Goal: Task Accomplishment & Management: Complete application form

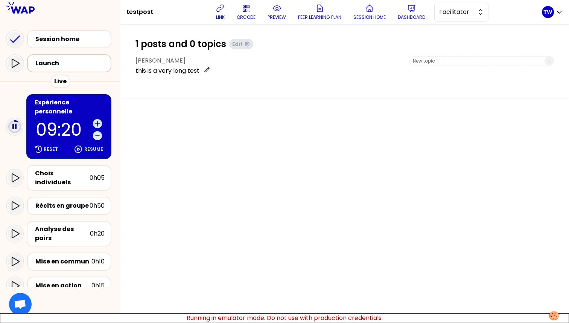
click at [52, 61] on div "Launch" at bounding box center [71, 63] width 72 height 9
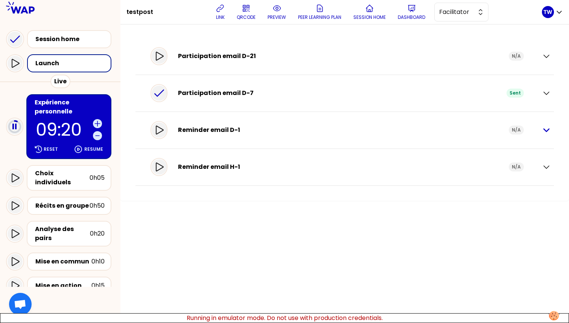
click at [545, 129] on icon "button" at bounding box center [546, 129] width 9 height 9
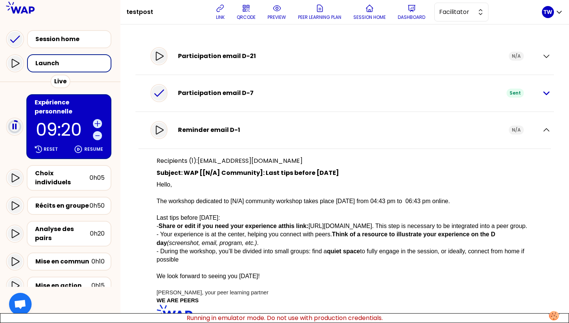
click at [542, 90] on icon "button" at bounding box center [546, 92] width 9 height 9
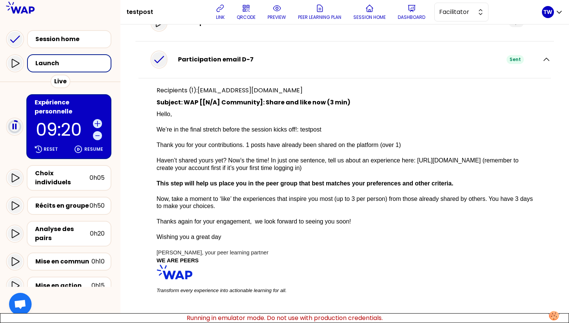
scroll to position [25, 0]
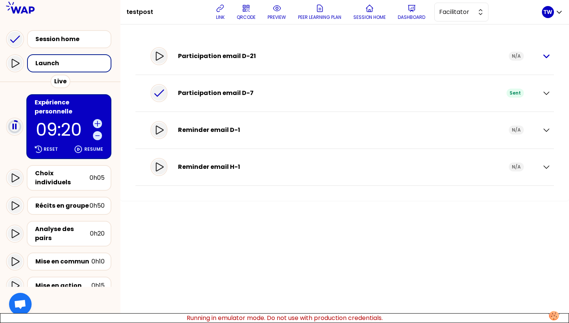
click at [546, 58] on icon "button" at bounding box center [546, 56] width 9 height 9
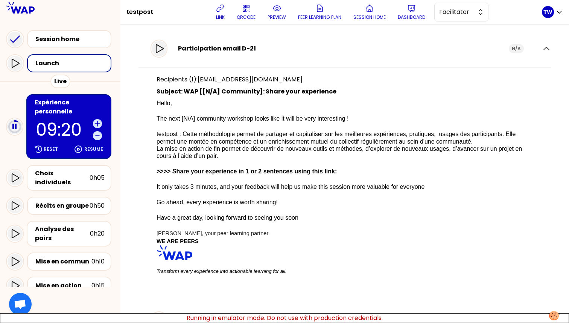
scroll to position [8, 0]
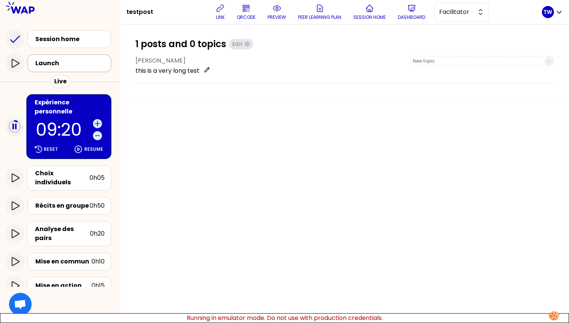
click at [80, 62] on div "Launch" at bounding box center [71, 63] width 72 height 9
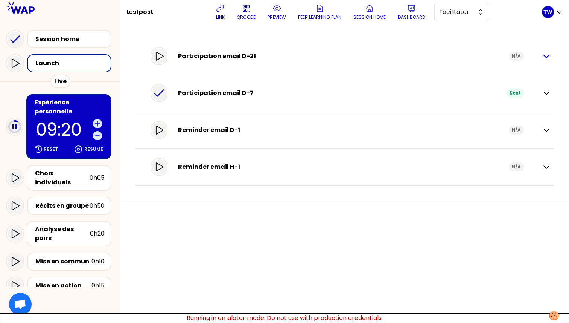
click at [548, 59] on icon "button" at bounding box center [546, 56] width 9 height 9
click at [413, 16] on p "Dashboard" at bounding box center [411, 17] width 27 height 6
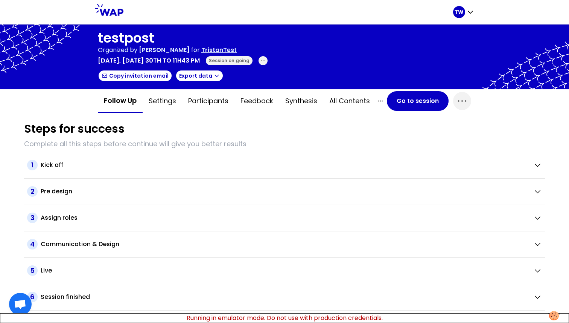
click at [268, 67] on div "testpost Organized by Tristan WAGNER for TristanTest August 2025, Saturday 30th…" at bounding box center [183, 56] width 170 height 53
click at [266, 61] on icon "button" at bounding box center [263, 61] width 6 height 6
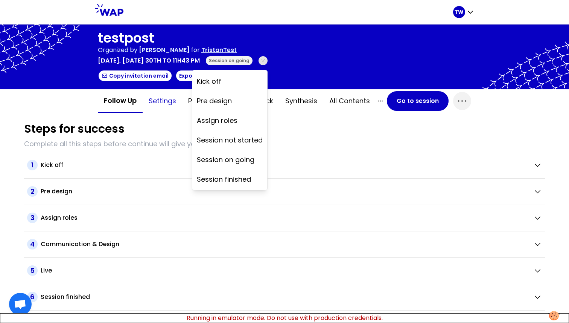
click at [160, 96] on button "Settings" at bounding box center [163, 101] width 40 height 23
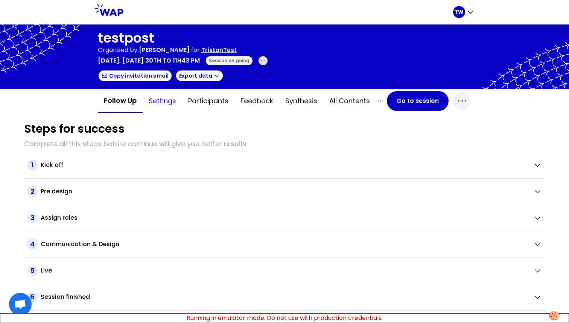
click at [165, 105] on button "Settings" at bounding box center [163, 101] width 40 height 23
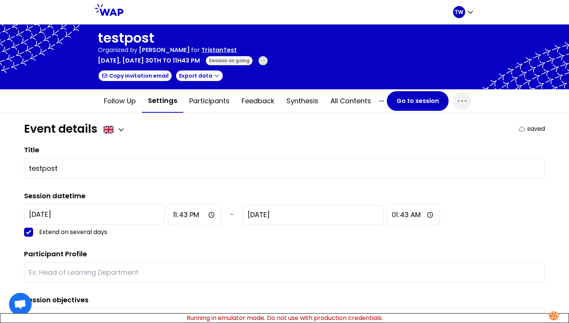
click at [268, 62] on span "button" at bounding box center [263, 60] width 9 height 9
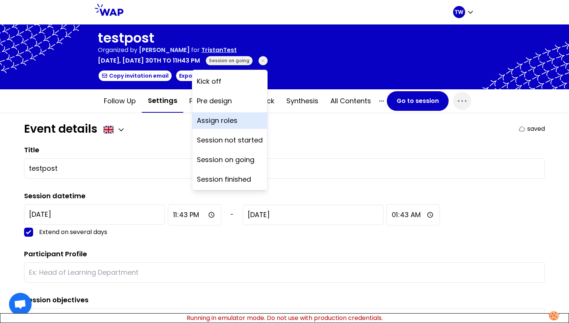
click at [263, 117] on div "Assign roles" at bounding box center [229, 120] width 75 height 17
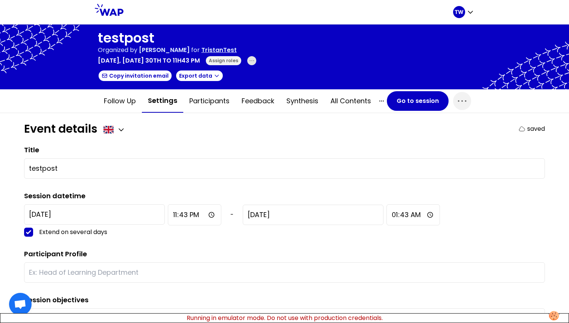
click at [256, 64] on span "button" at bounding box center [251, 60] width 9 height 9
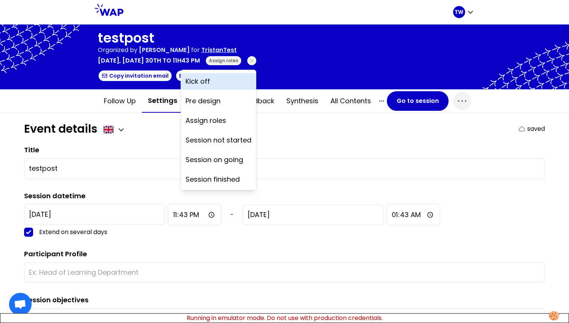
click at [256, 78] on div "Kick off" at bounding box center [218, 81] width 75 height 17
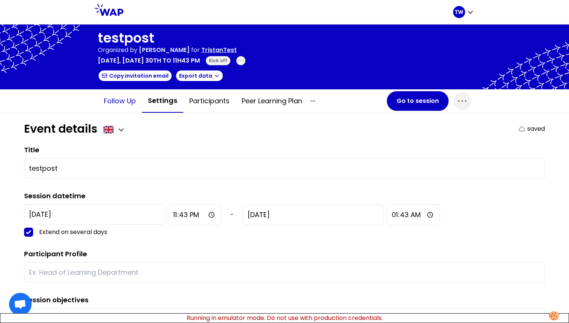
click at [127, 102] on button "Follow up" at bounding box center [120, 101] width 44 height 23
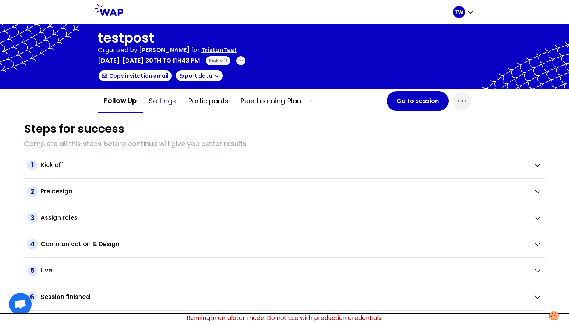
click at [169, 101] on button "Settings" at bounding box center [163, 101] width 40 height 23
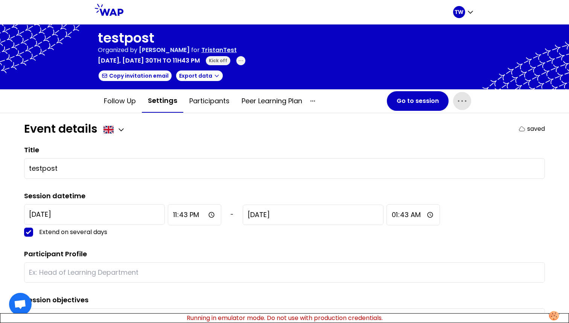
click at [457, 103] on icon "button" at bounding box center [462, 101] width 12 height 12
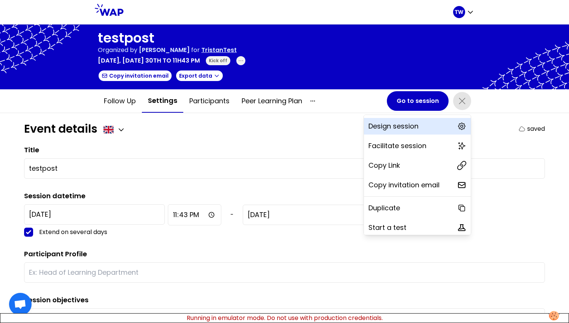
click at [370, 123] on p "Design session" at bounding box center [394, 126] width 50 height 11
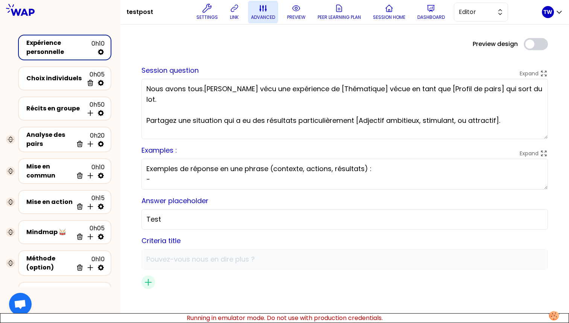
click at [262, 12] on icon at bounding box center [263, 8] width 9 height 9
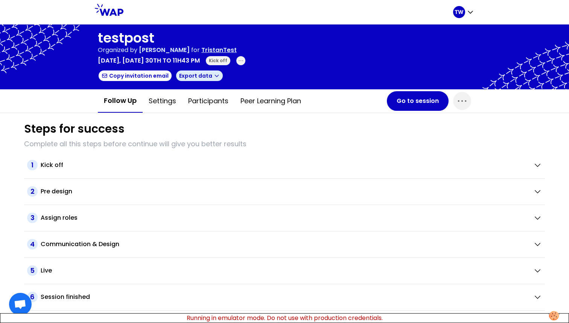
click at [214, 74] on icon "button" at bounding box center [217, 76] width 6 height 6
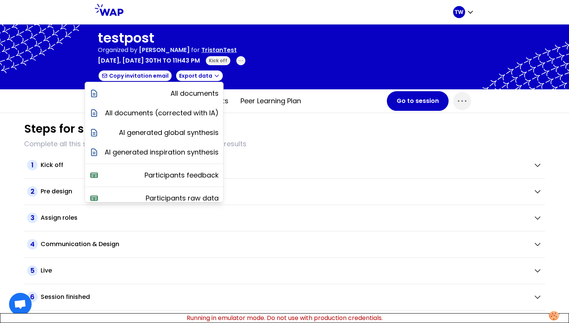
click at [326, 65] on div at bounding box center [284, 56] width 569 height 65
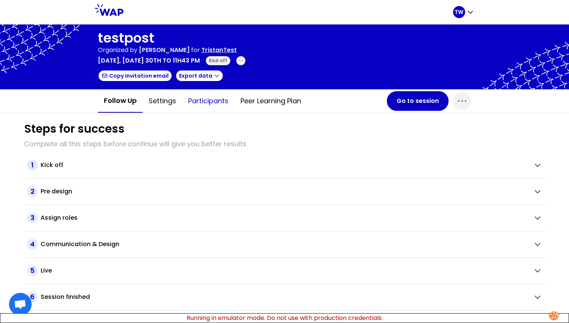
click at [195, 101] on button "Participants" at bounding box center [208, 101] width 52 height 23
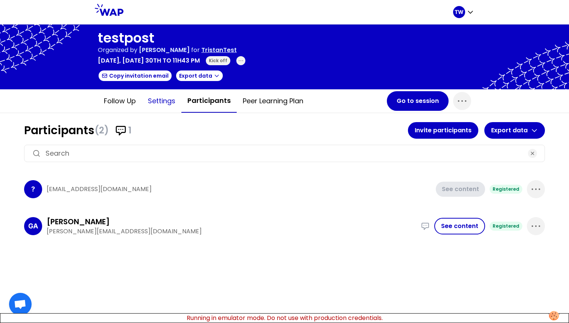
click at [151, 102] on button "Settings" at bounding box center [162, 101] width 40 height 23
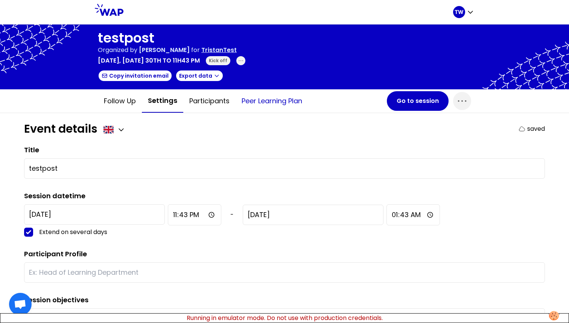
click at [263, 105] on button "Peer learning plan" at bounding box center [272, 101] width 73 height 23
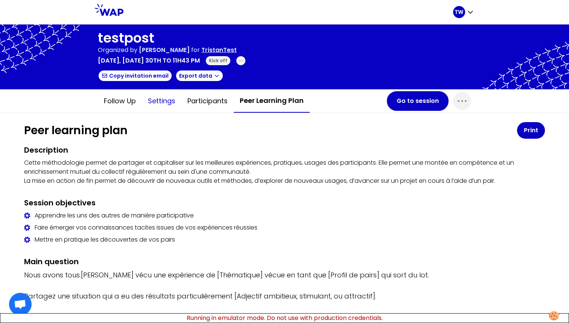
click at [156, 100] on button "Settings" at bounding box center [162, 101] width 40 height 23
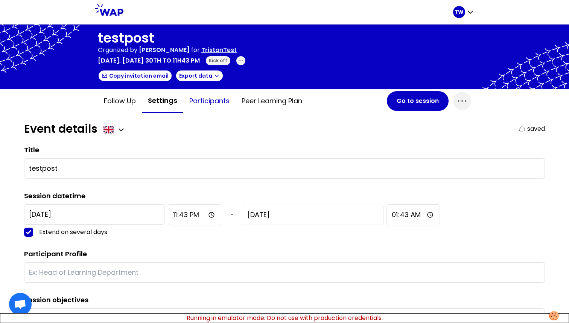
click at [191, 105] on button "Participants" at bounding box center [209, 101] width 52 height 23
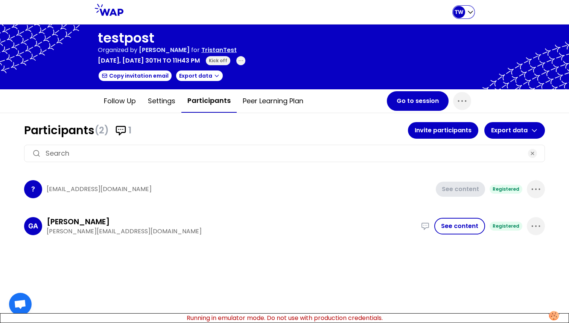
click at [469, 16] on div "TW" at bounding box center [463, 12] width 21 height 12
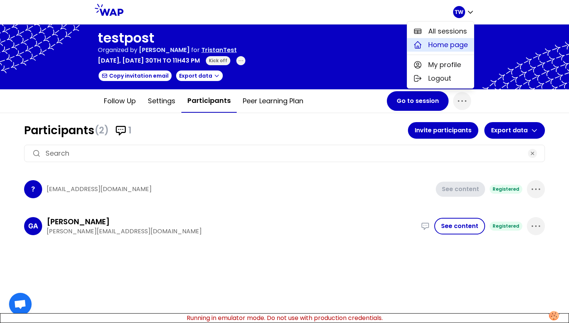
click at [442, 47] on span "Home page" at bounding box center [448, 45] width 40 height 11
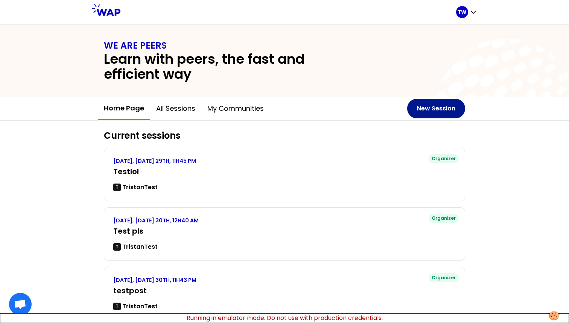
click at [435, 107] on button "New Session" at bounding box center [436, 109] width 58 height 20
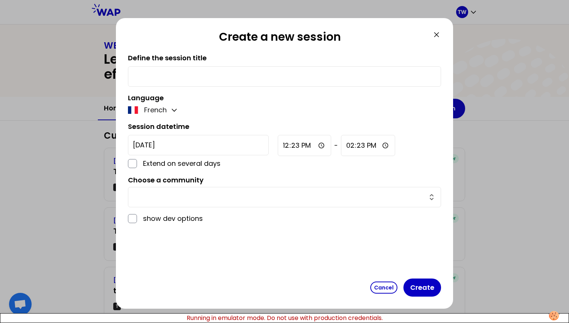
click at [200, 81] on input "text" at bounding box center [284, 76] width 303 height 11
type input "LOLOL"
click at [177, 131] on div "Define the session title LOLOL Language French Session datetime 2025-9-7 Extend…" at bounding box center [284, 164] width 313 height 222
click at [188, 131] on input "text" at bounding box center [280, 197] width 294 height 11
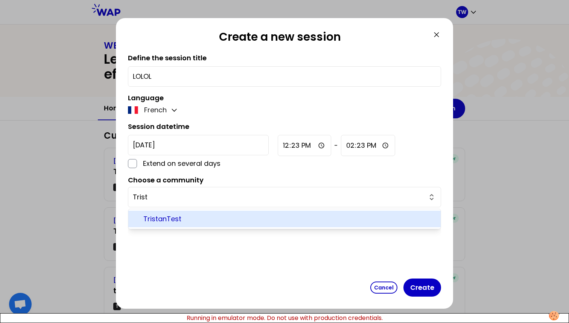
click at [178, 131] on span "TristanTest" at bounding box center [288, 218] width 291 height 11
type input "TristanTest"
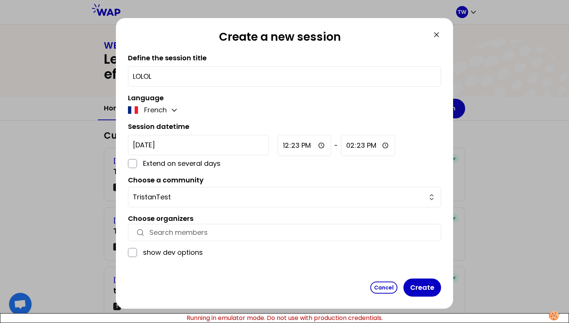
click at [190, 131] on input "button" at bounding box center [291, 232] width 284 height 11
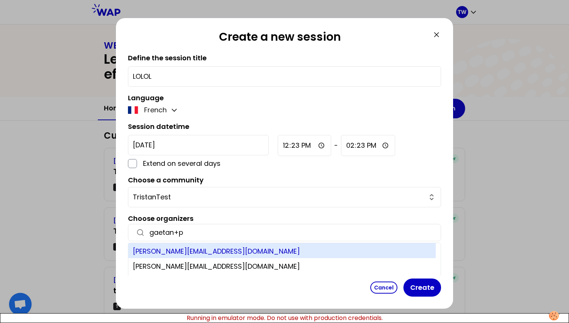
type input "gaetan+p"
click at [193, 131] on div "gaetan+participant@wearepeers.com" at bounding box center [282, 250] width 308 height 15
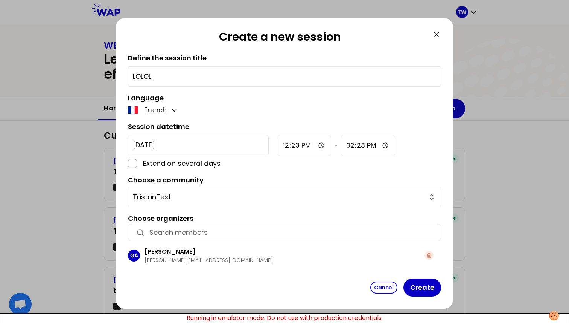
scroll to position [13, 0]
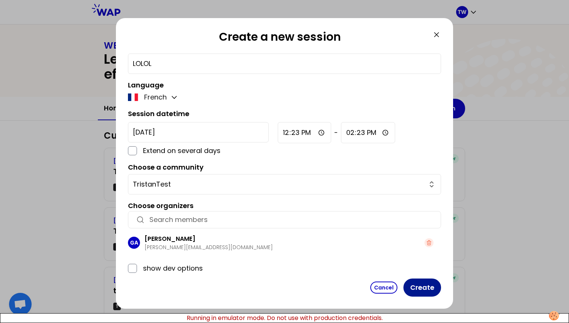
click at [421, 131] on button "Create" at bounding box center [423, 287] width 38 height 18
